Goal: Task Accomplishment & Management: Manage account settings

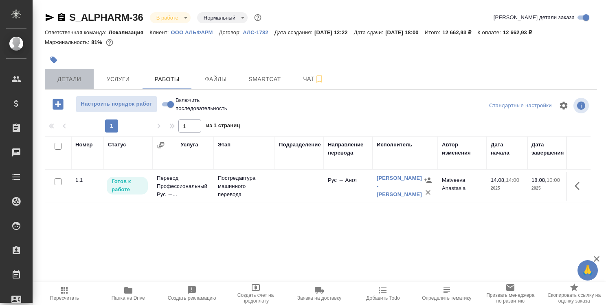
click at [72, 73] on button "Детали" at bounding box center [69, 79] width 49 height 20
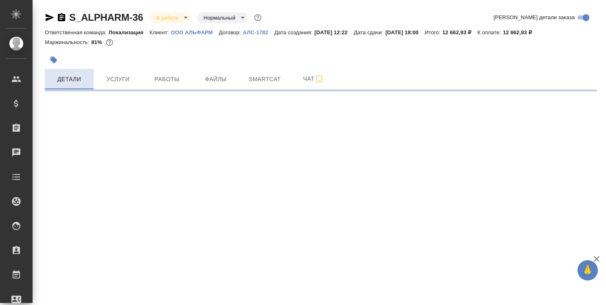
select select "RU"
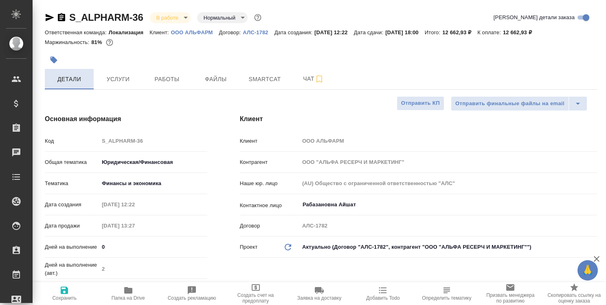
type textarea "x"
type input "Matveeva Anastasia"
type input "Сеитов Павел"
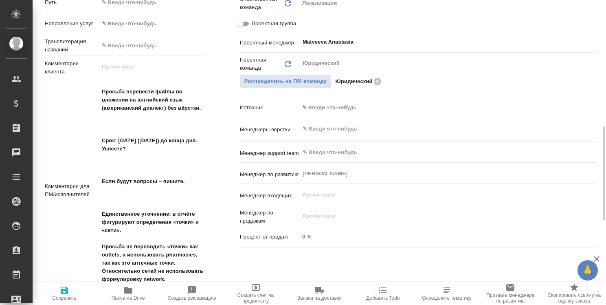
scroll to position [448, 0]
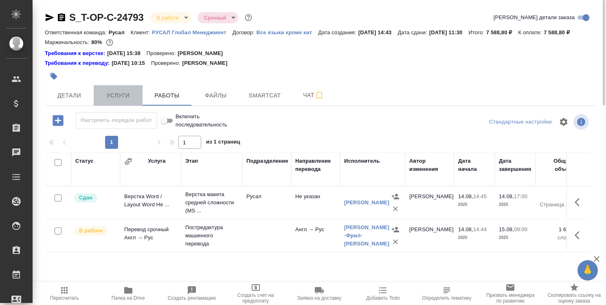
click at [121, 92] on span "Услуги" at bounding box center [118, 95] width 39 height 10
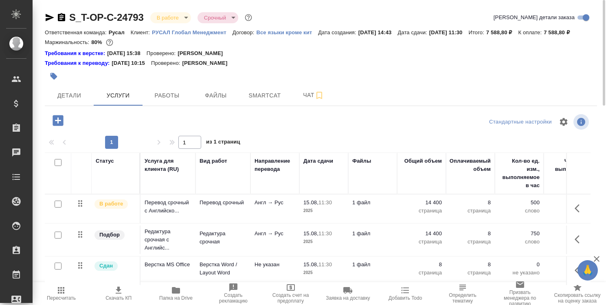
click at [55, 122] on icon "button" at bounding box center [58, 120] width 11 height 11
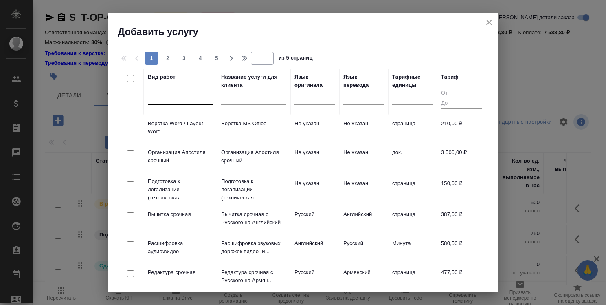
click at [201, 99] on div at bounding box center [180, 96] width 65 height 12
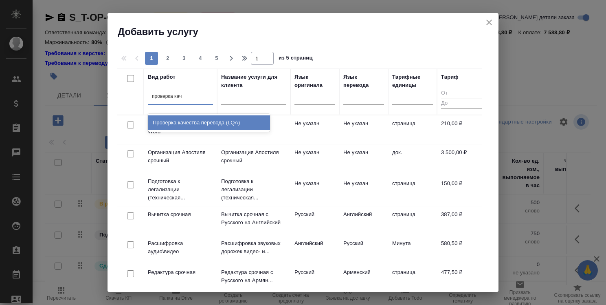
type input "проверка каче"
click at [209, 118] on div "Проверка качества перевода (LQA)" at bounding box center [209, 122] width 122 height 15
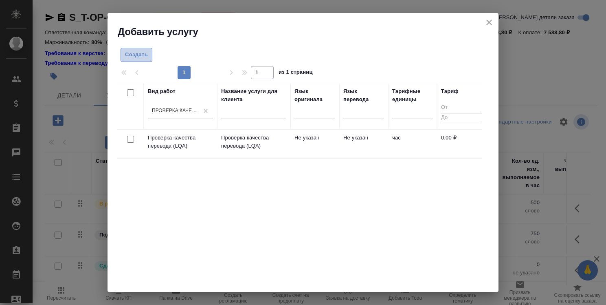
click at [138, 57] on span "Создать" at bounding box center [136, 54] width 23 height 9
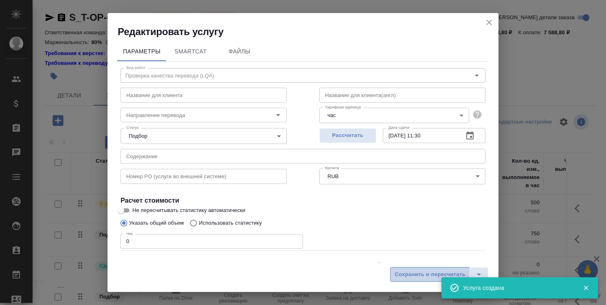
click at [415, 274] on span "Сохранить и пересчитать" at bounding box center [430, 274] width 71 height 9
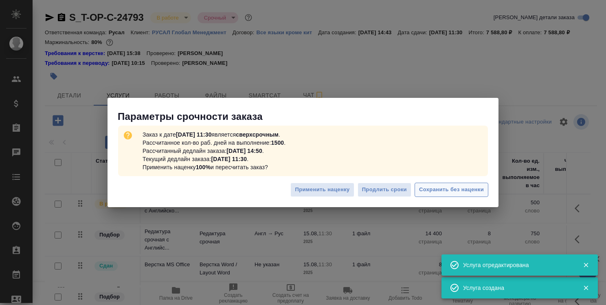
click at [463, 192] on span "Сохранить без наценки" at bounding box center [451, 189] width 65 height 9
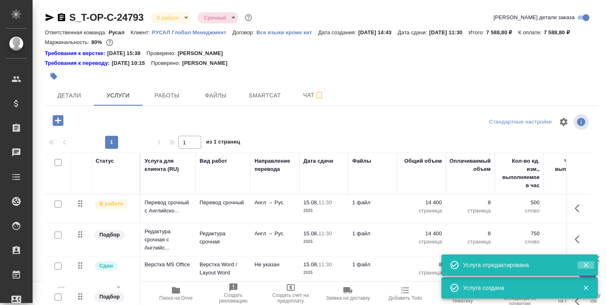
click at [588, 264] on icon "button" at bounding box center [585, 264] width 7 height 7
click at [588, 265] on icon "button" at bounding box center [585, 264] width 7 height 7
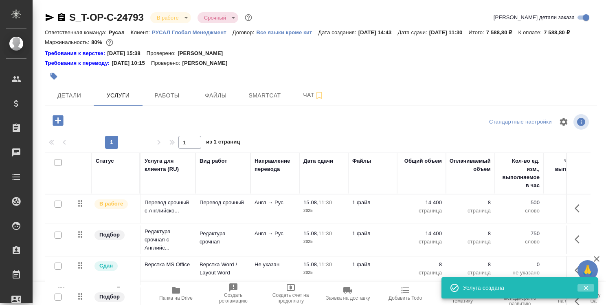
click at [585, 288] on icon "button" at bounding box center [585, 287] width 7 height 7
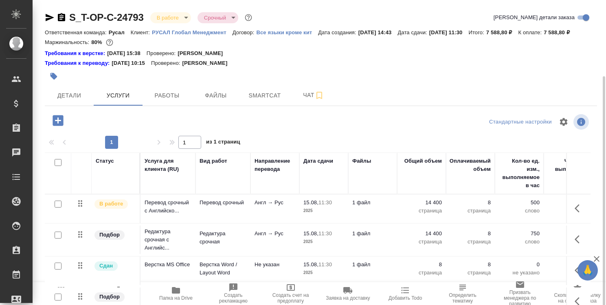
scroll to position [44, 0]
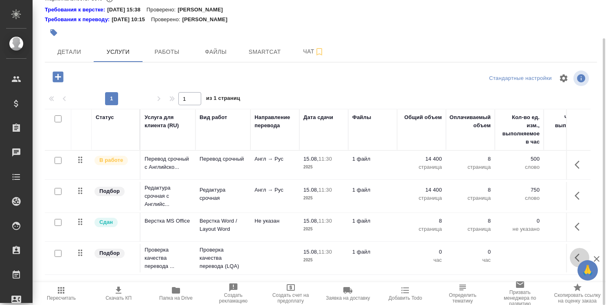
click at [576, 254] on icon "button" at bounding box center [580, 257] width 10 height 10
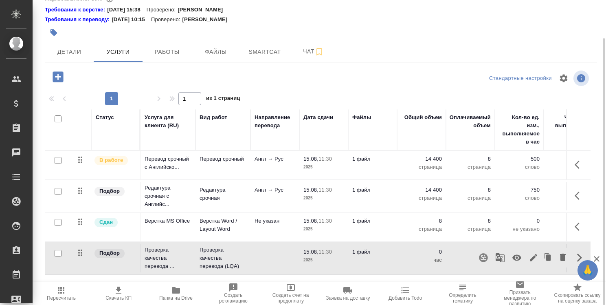
click at [516, 256] on icon "button" at bounding box center [517, 257] width 10 height 10
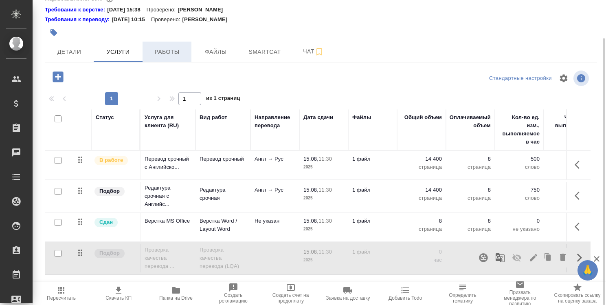
click at [171, 51] on span "Работы" at bounding box center [166, 52] width 39 height 10
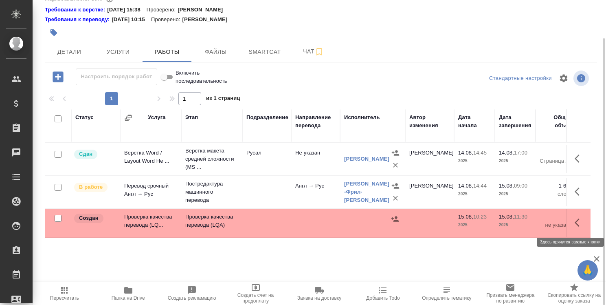
click at [574, 219] on button "button" at bounding box center [580, 223] width 20 height 20
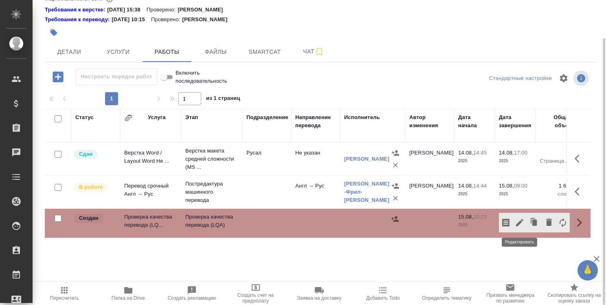
click at [521, 220] on icon "button" at bounding box center [519, 222] width 7 height 7
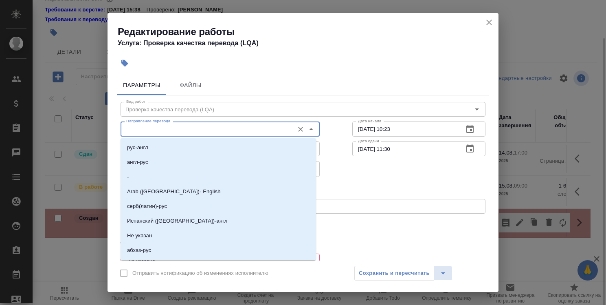
click at [230, 132] on input "Направление перевода" at bounding box center [206, 129] width 167 height 10
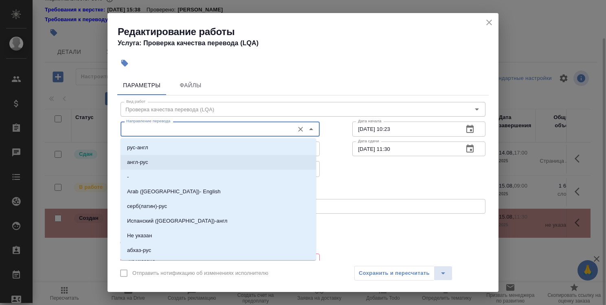
click at [228, 158] on li "англ-рус" at bounding box center [218, 162] width 195 height 15
type input "англ-рус"
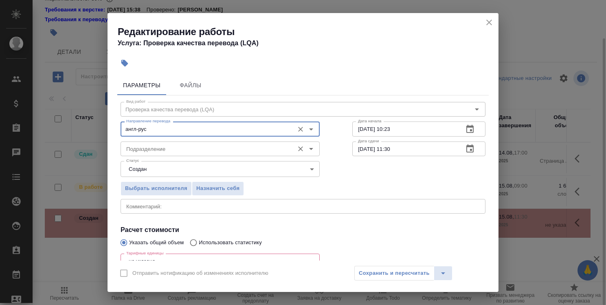
click at [228, 148] on input "Подразделение" at bounding box center [206, 149] width 167 height 10
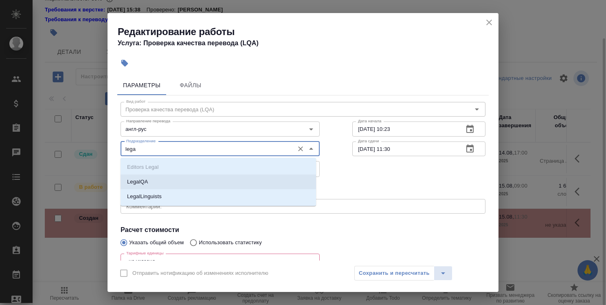
click at [225, 175] on li "LegalQA" at bounding box center [218, 181] width 195 height 15
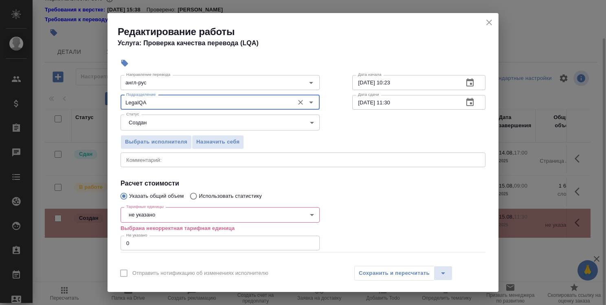
scroll to position [81, 0]
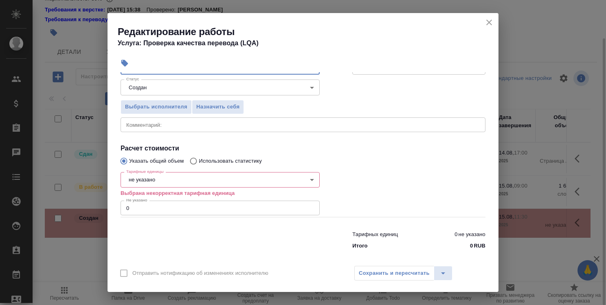
type input "LegalQA"
click at [173, 179] on body "🙏 .cls-1 fill:#fff; AWATERA [PERSON_NAME] Спецификации Заказы 0 Чаты Todo Проек…" at bounding box center [303, 152] width 606 height 305
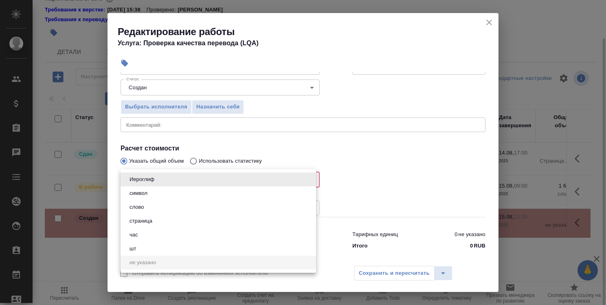
click at [165, 233] on li "час" at bounding box center [218, 235] width 195 height 14
type input "5a8b1489cc6b4906c91bfd93"
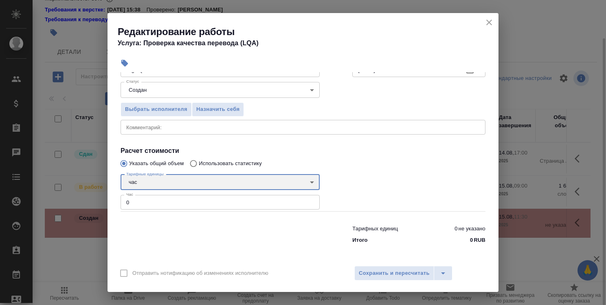
scroll to position [79, 0]
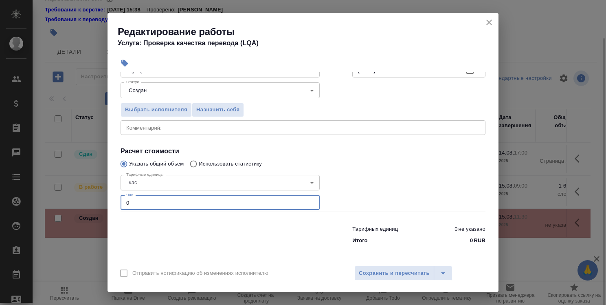
click at [154, 200] on input "0" at bounding box center [220, 202] width 199 height 15
type input "0.7"
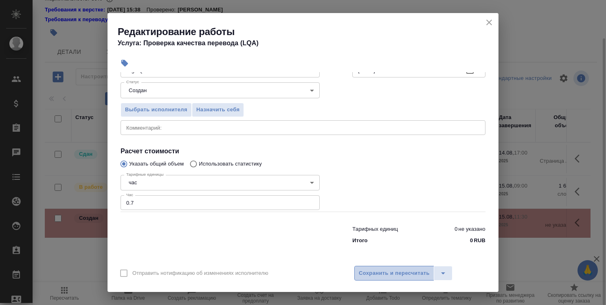
click at [402, 268] on span "Сохранить и пересчитать" at bounding box center [394, 272] width 71 height 9
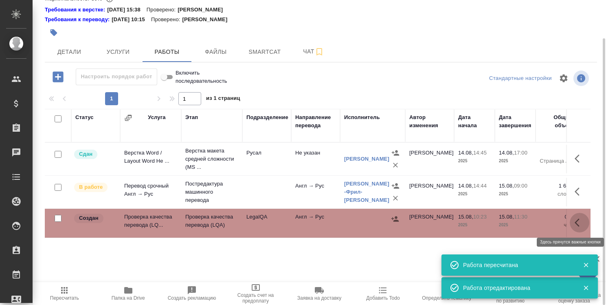
click at [577, 222] on icon "button" at bounding box center [580, 222] width 10 height 10
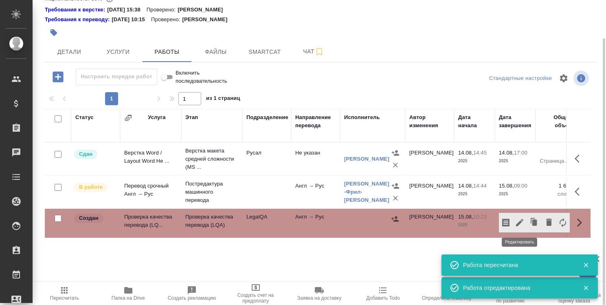
click at [524, 221] on button "button" at bounding box center [520, 223] width 14 height 20
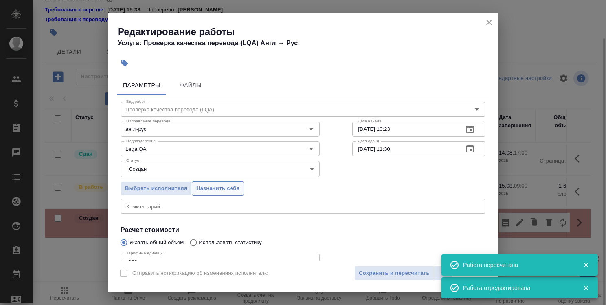
click at [222, 187] on span "Назначить себя" at bounding box center [217, 188] width 43 height 9
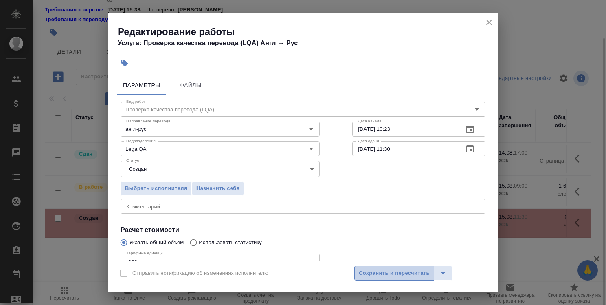
click at [410, 270] on span "Сохранить и пересчитать" at bounding box center [394, 272] width 71 height 9
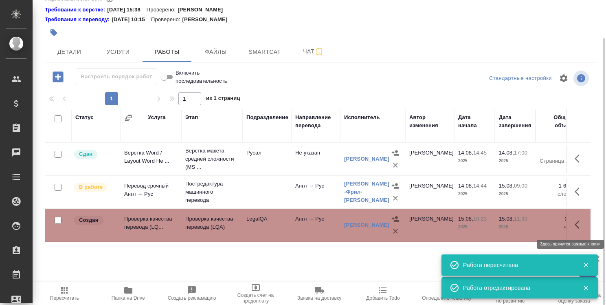
click at [575, 220] on icon "button" at bounding box center [580, 224] width 10 height 10
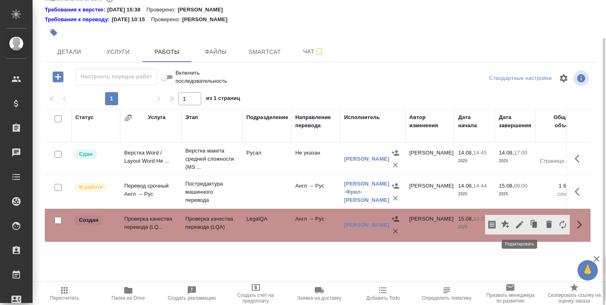
click at [518, 221] on icon "button" at bounding box center [520, 224] width 10 height 10
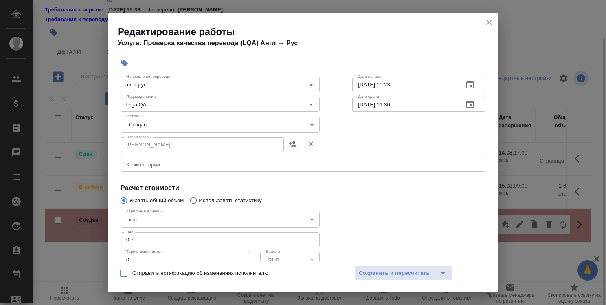
scroll to position [122, 0]
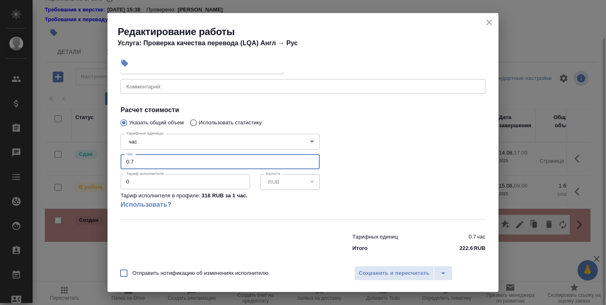
drag, startPoint x: 133, startPoint y: 161, endPoint x: 113, endPoint y: 160, distance: 20.0
click at [113, 160] on div "Параметры Файлы Вид работ Проверка качества перевода (LQA) Вид работ Направлени…" at bounding box center [302, 166] width 391 height 188
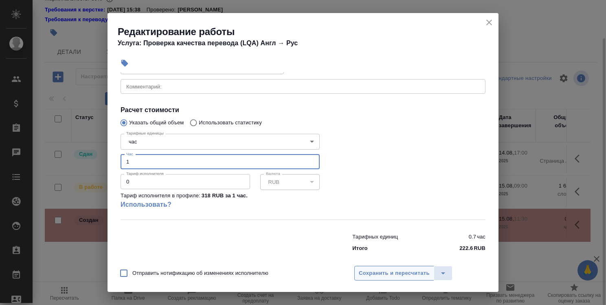
type input "1"
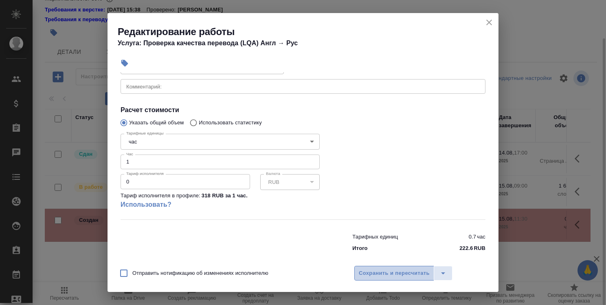
click at [379, 272] on span "Сохранить и пересчитать" at bounding box center [394, 272] width 71 height 9
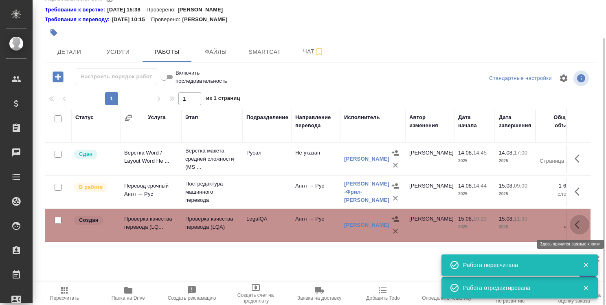
click at [574, 223] on button "button" at bounding box center [580, 225] width 20 height 20
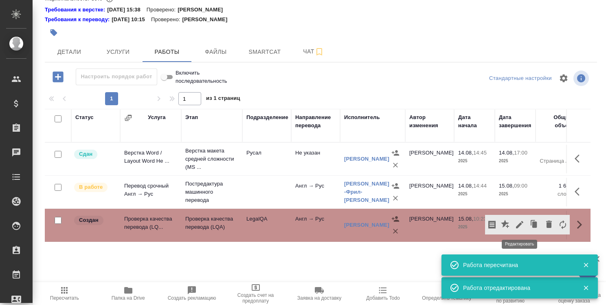
click at [519, 224] on icon "button" at bounding box center [519, 224] width 7 height 7
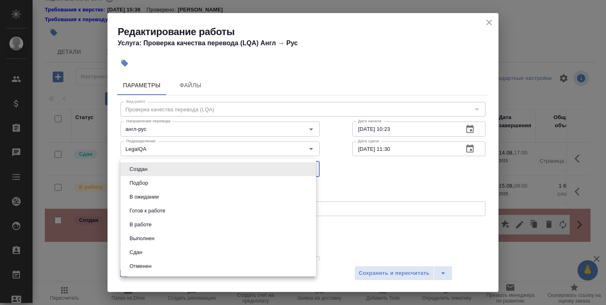
click at [217, 166] on body "🙏 .cls-1 fill:#fff; AWATERA [PERSON_NAME] Спецификации Заказы 0 Чаты Todo Проек…" at bounding box center [303, 152] width 606 height 305
click at [190, 252] on li "Сдан" at bounding box center [218, 252] width 195 height 14
type input "closed"
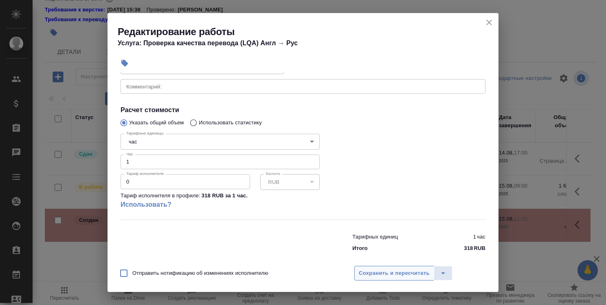
click at [386, 275] on span "Сохранить и пересчитать" at bounding box center [394, 272] width 71 height 9
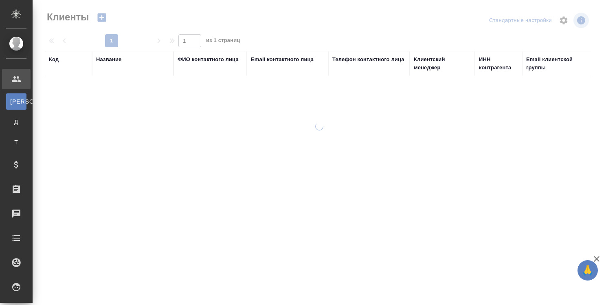
select select "RU"
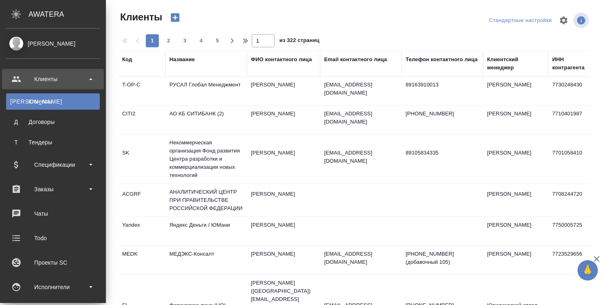
scroll to position [81, 0]
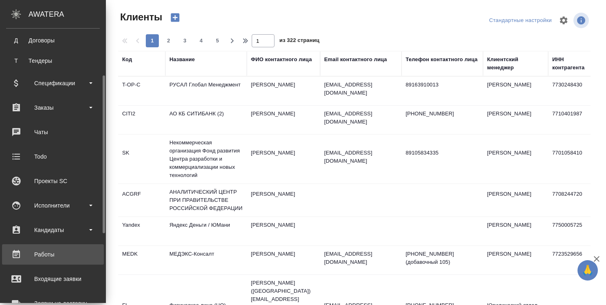
click at [45, 250] on div "Работы" at bounding box center [53, 254] width 94 height 12
